Goal: Task Accomplishment & Management: Complete application form

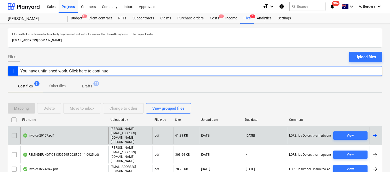
click at [98, 133] on div "Invoice 20107.pdf" at bounding box center [64, 135] width 88 height 18
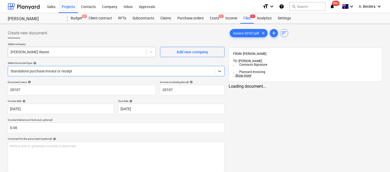
type input "20107"
type input "[DATE]"
click at [93, 70] on div at bounding box center [112, 70] width 202 height 5
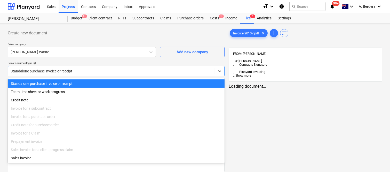
click at [106, 82] on div "Standalone purchase invoice or receipt" at bounding box center [116, 83] width 217 height 8
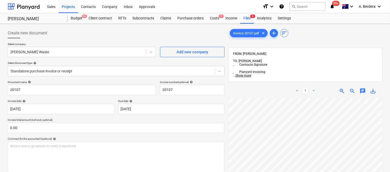
scroll to position [9, 79]
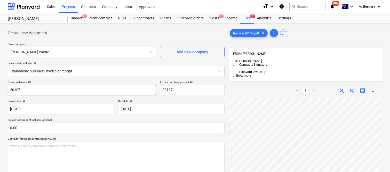
click at [9, 89] on input "20107" at bounding box center [82, 90] width 148 height 10
type input "[PERSON_NAME] WASTE INV- 20107"
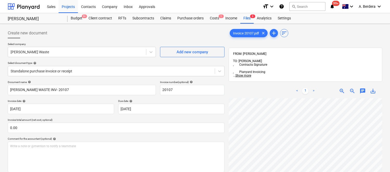
scroll to position [159, 0]
click at [313, 68] on div "Invoice 20107.pdf clear add sort FROM: [PERSON_NAME] TO: [PERSON_NAME] , Contra…" at bounding box center [306, 141] width 154 height 227
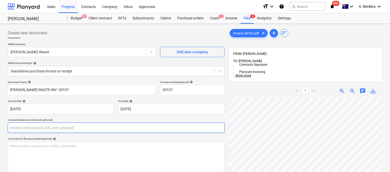
click at [88, 125] on input "text" at bounding box center [116, 127] width 217 height 10
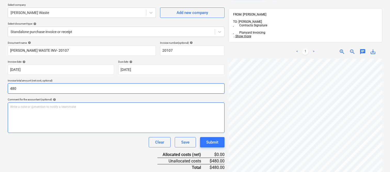
scroll to position [74, 0]
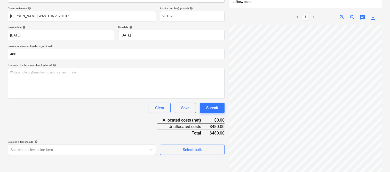
type input "480.00"
click at [99, 120] on div "Document name help [PERSON_NAME] WASTE INV- 20107 Invoice number (optional) hel…" at bounding box center [116, 81] width 217 height 148
click at [65, 98] on body "Sales Projects Contacts Company Inbox Approvals format_size keyboard_arrow_down…" at bounding box center [195, 12] width 390 height 172
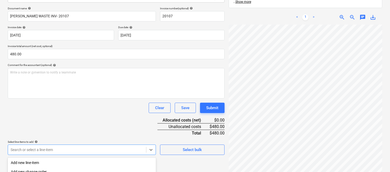
scroll to position [137, 0]
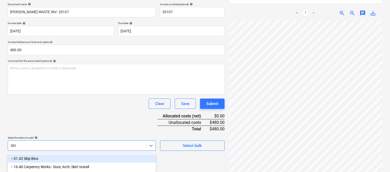
type input "SKIP"
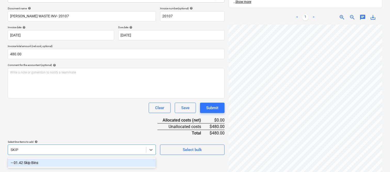
drag, startPoint x: 51, startPoint y: 163, endPoint x: 61, endPoint y: 101, distance: 62.7
click at [52, 163] on div "-- 01.42 Skip Bins" at bounding box center [82, 162] width 148 height 8
click at [61, 101] on div "Document name help [PERSON_NAME] WASTE INV- 20107 Invoice number (optional) hel…" at bounding box center [116, 81] width 217 height 148
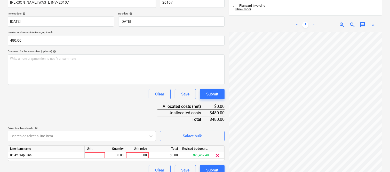
scroll to position [95, 0]
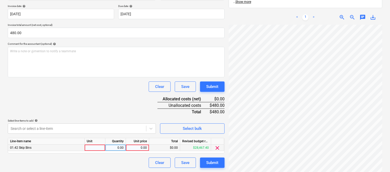
click at [93, 149] on div at bounding box center [95, 147] width 21 height 6
type input "INVOICE"
click at [120, 147] on div "0.00" at bounding box center [115, 147] width 16 height 6
type input "1"
click at [138, 146] on div "0.00" at bounding box center [137, 147] width 19 height 6
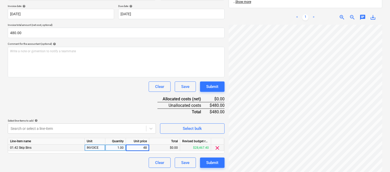
type input "480"
click at [95, 158] on div "Clear Save Submit" at bounding box center [116, 162] width 217 height 10
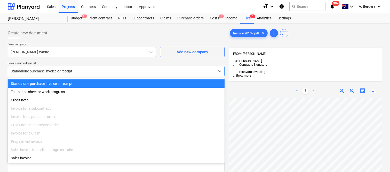
click at [116, 69] on div at bounding box center [112, 70] width 202 height 5
click at [124, 81] on div "Standalone purchase invoice or receipt" at bounding box center [116, 83] width 217 height 8
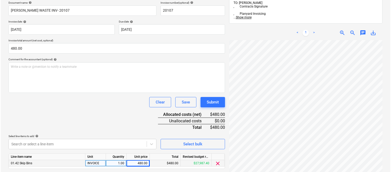
scroll to position [95, 0]
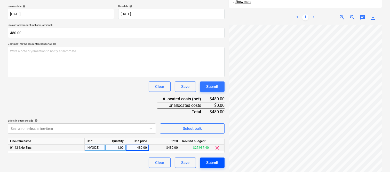
click at [212, 163] on div "Submit" at bounding box center [212, 162] width 12 height 7
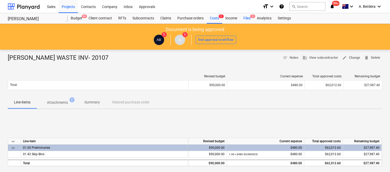
click at [249, 21] on div "Files 2" at bounding box center [246, 18] width 13 height 10
